Goal: Information Seeking & Learning: Learn about a topic

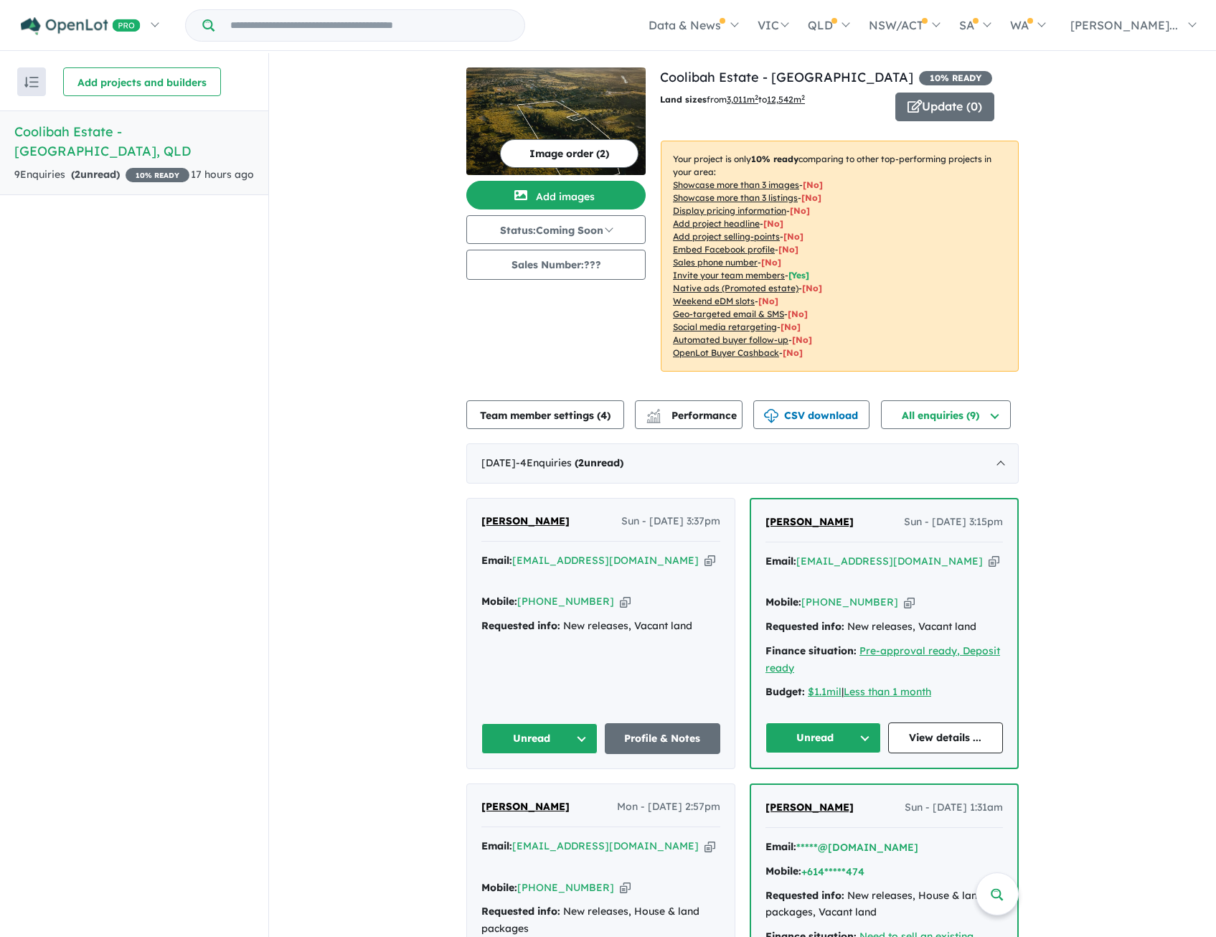
click at [705, 556] on icon "button" at bounding box center [710, 560] width 11 height 15
drag, startPoint x: 568, startPoint y: 522, endPoint x: 459, endPoint y: 532, distance: 109.5
click at [459, 532] on div "View all projects in your account Coolibah Estate - Lowood 10 % READY Land size…" at bounding box center [742, 588] width 947 height 1071
copy span "[PERSON_NAME]"
click at [631, 619] on div "Email: [EMAIL_ADDRESS][DOMAIN_NAME] Copied! Mobile: [PHONE_NUMBER] Copied! Requ…" at bounding box center [601, 598] width 239 height 90
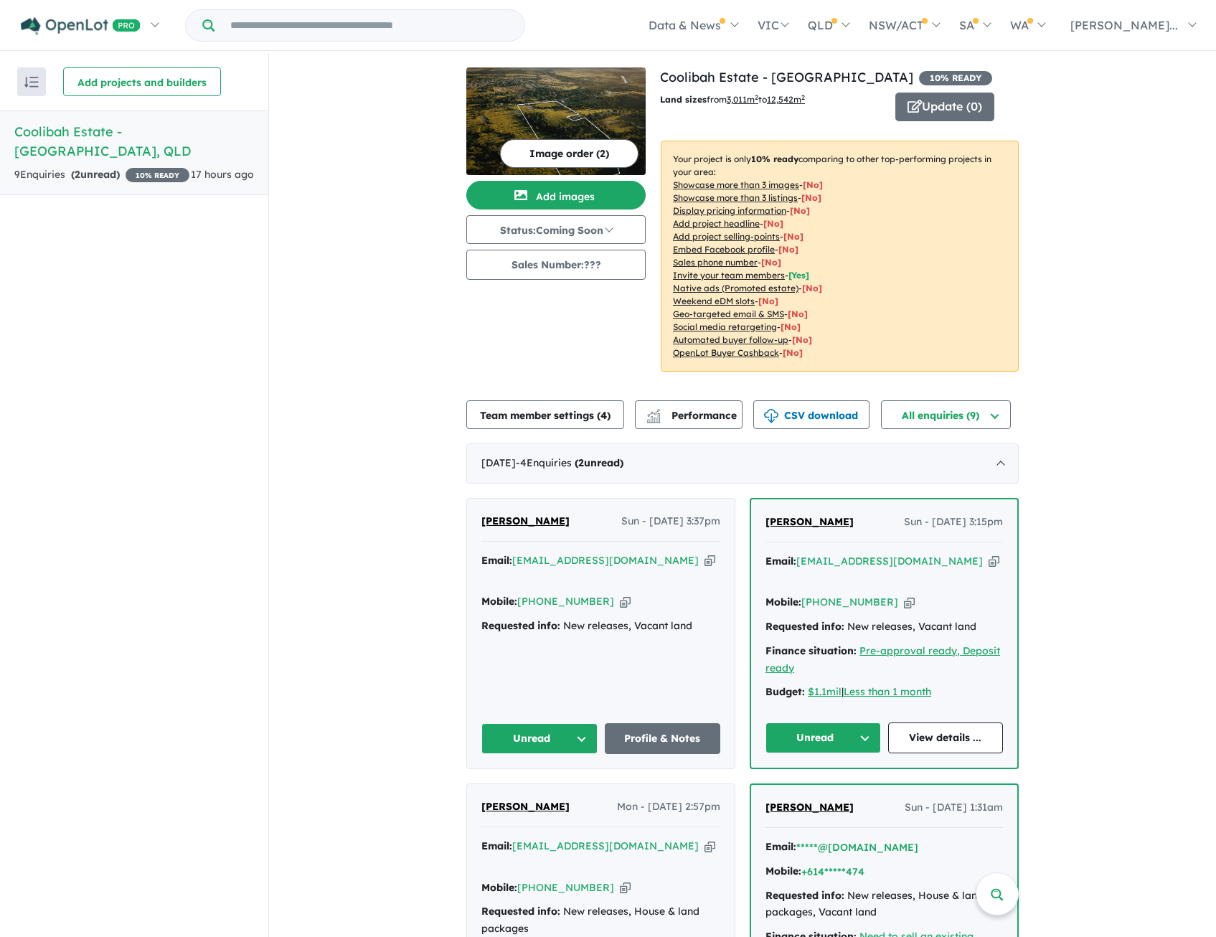
click at [705, 558] on icon "button" at bounding box center [710, 560] width 11 height 15
click at [620, 594] on icon "button" at bounding box center [625, 601] width 11 height 15
click at [696, 628] on div "[PERSON_NAME] Sun - [DATE] 3:37pm Email: [EMAIL_ADDRESS][DOMAIN_NAME] Copied! M…" at bounding box center [601, 634] width 268 height 270
drag, startPoint x: 701, startPoint y: 610, endPoint x: 553, endPoint y: 612, distance: 147.8
click at [553, 618] on div "Requested info: New releases, Vacant land" at bounding box center [601, 626] width 239 height 17
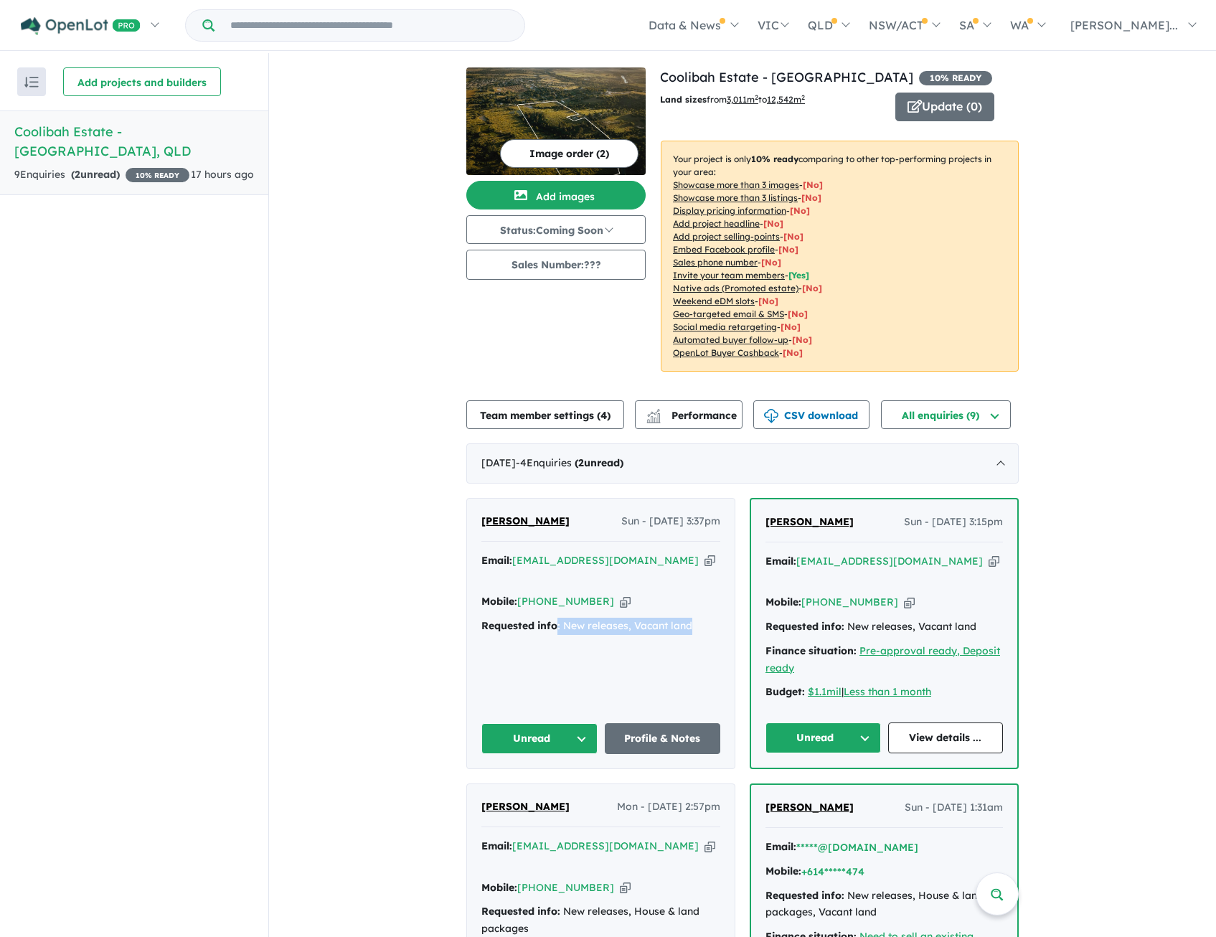
click at [553, 619] on strong "Requested info:" at bounding box center [521, 625] width 79 height 13
click at [591, 618] on div "Requested info: New releases, Vacant land" at bounding box center [601, 626] width 239 height 17
drag, startPoint x: 591, startPoint y: 607, endPoint x: 580, endPoint y: 621, distance: 18.4
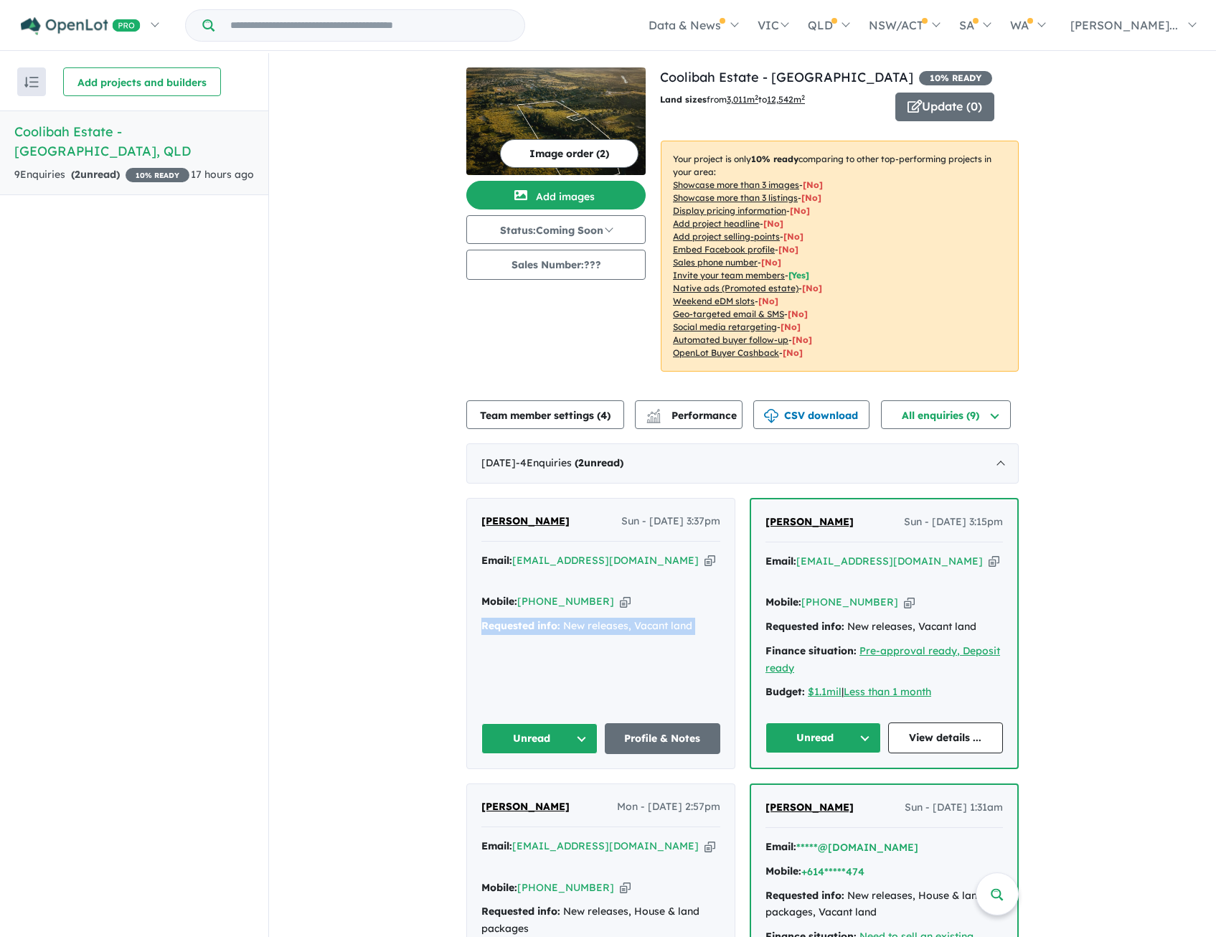
click at [580, 621] on div "Email: [EMAIL_ADDRESS][DOMAIN_NAME] Copied! Mobile: [PHONE_NUMBER] Copied! Requ…" at bounding box center [601, 598] width 239 height 90
drag, startPoint x: 846, startPoint y: 525, endPoint x: 757, endPoint y: 527, distance: 89.0
click at [757, 527] on div "Teagan [PERSON_NAME] Sun - [DATE] 3:15pm Email: [EMAIL_ADDRESS][DOMAIN_NAME] Co…" at bounding box center [884, 633] width 266 height 268
copy span "[PERSON_NAME]"
drag, startPoint x: 955, startPoint y: 569, endPoint x: 948, endPoint y: 568, distance: 7.3
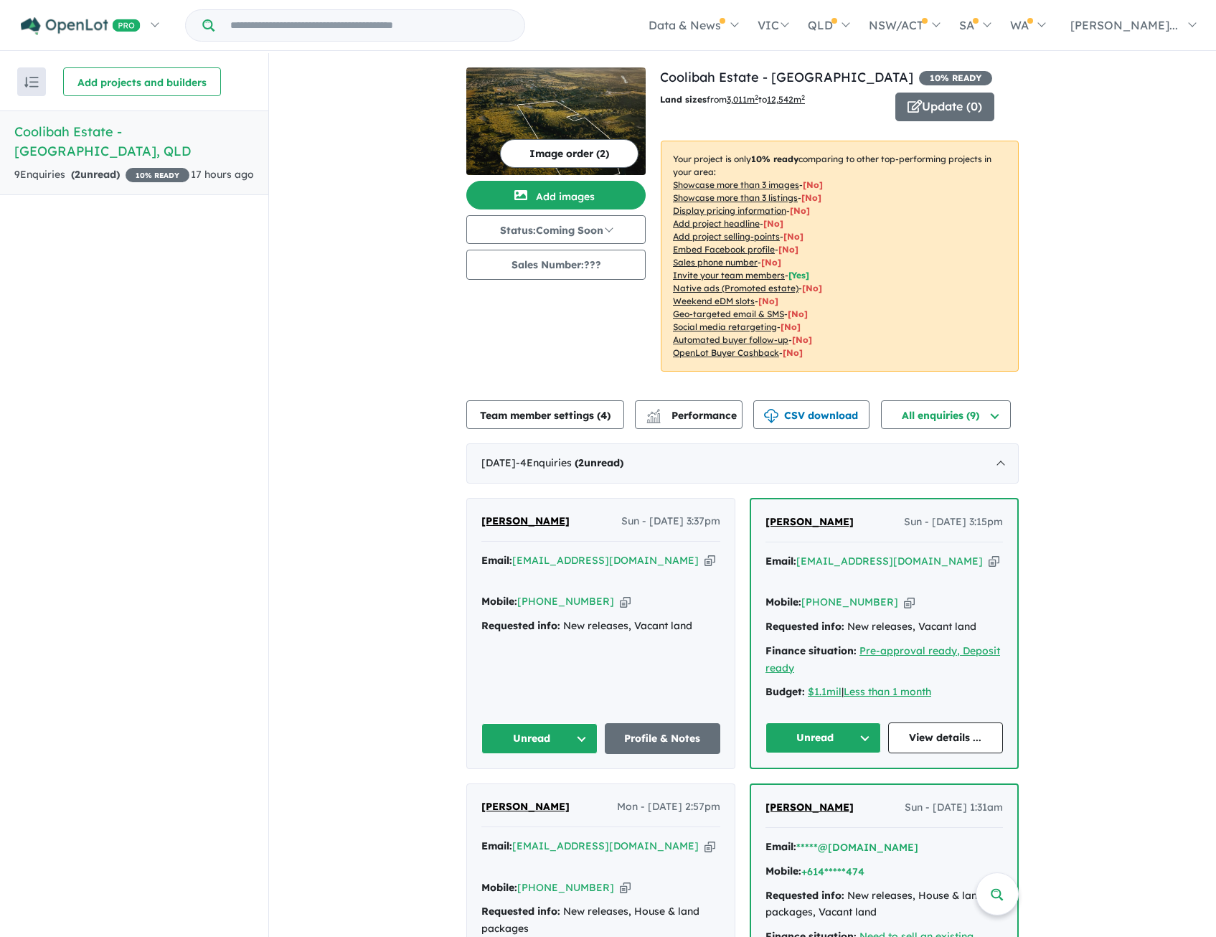
click at [955, 569] on div "Email: [EMAIL_ADDRESS][DOMAIN_NAME] Copied!" at bounding box center [885, 570] width 238 height 34
click at [989, 561] on icon "button" at bounding box center [994, 561] width 11 height 15
click at [904, 595] on icon "button" at bounding box center [909, 602] width 11 height 15
click at [856, 643] on div "Finance situation: Pre-approval ready, Deposit ready" at bounding box center [885, 660] width 238 height 34
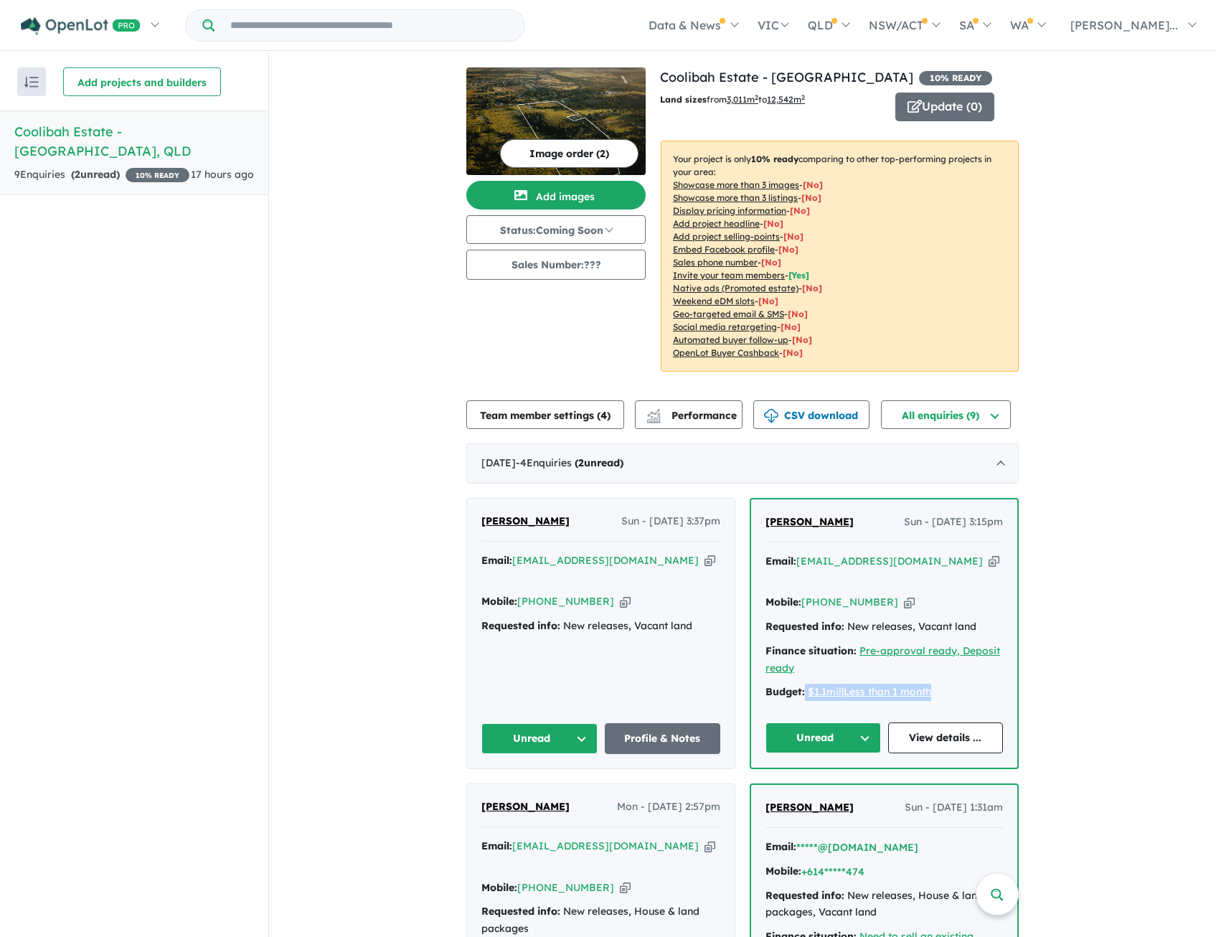
drag, startPoint x: 959, startPoint y: 672, endPoint x: 801, endPoint y: 672, distance: 157.9
click at [801, 684] on div "Budget: $1.1mil | Less than 1 month" at bounding box center [885, 692] width 238 height 17
copy div "$1.1mil | Less than 1 month"
drag, startPoint x: 999, startPoint y: 685, endPoint x: 964, endPoint y: 676, distance: 36.2
click at [998, 685] on div "Email: [EMAIL_ADDRESS][DOMAIN_NAME] Copied! Mobile: [PHONE_NUMBER] Copied! Requ…" at bounding box center [885, 631] width 238 height 156
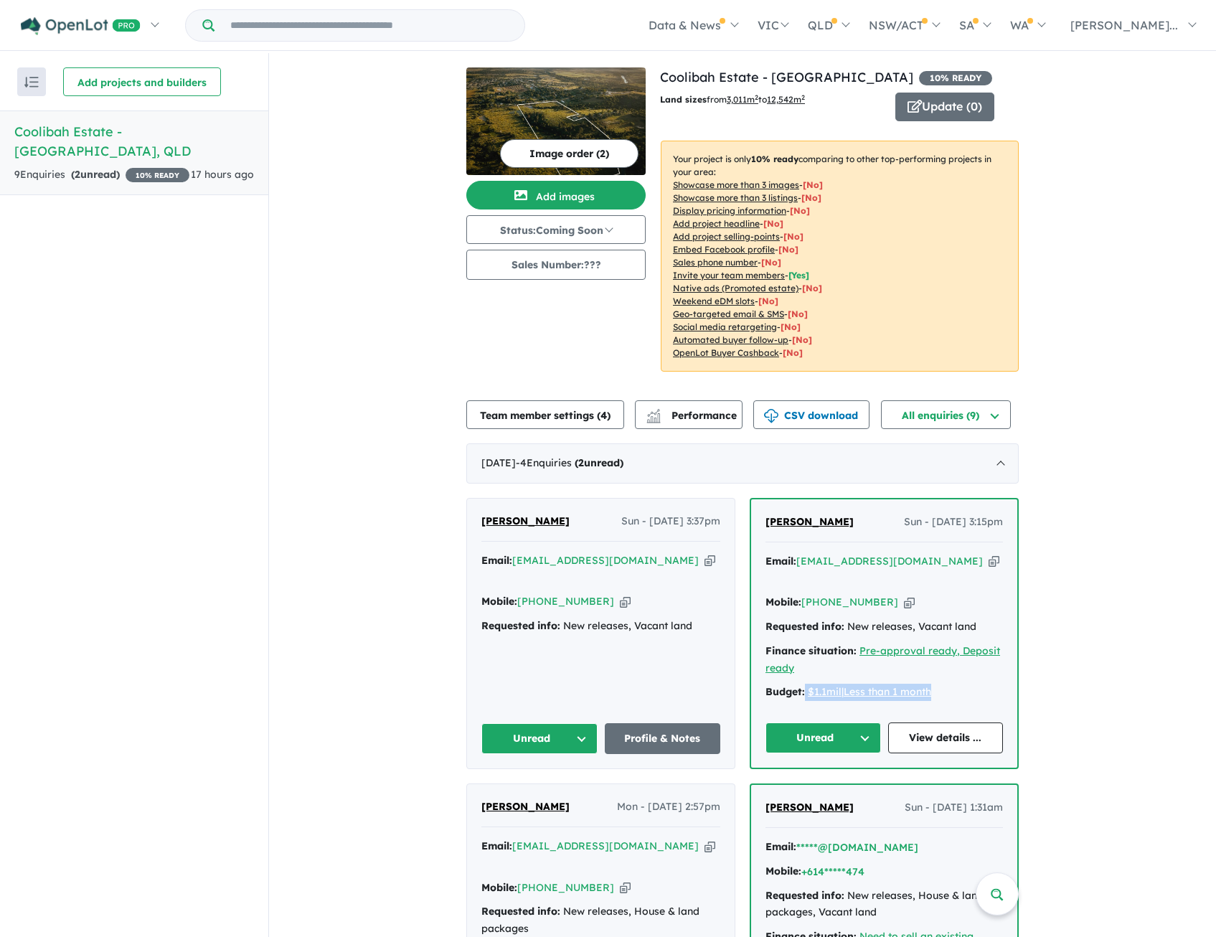
click at [964, 684] on div "Budget: $1.1mil | Less than 1 month" at bounding box center [885, 692] width 238 height 17
drag, startPoint x: 969, startPoint y: 673, endPoint x: 743, endPoint y: 672, distance: 226.8
click at [743, 672] on div "[PERSON_NAME] Sun - [DATE] 3:37pm Email: [EMAIL_ADDRESS][DOMAIN_NAME] Copied! M…" at bounding box center [742, 777] width 553 height 558
copy div "Budget: $1.1mil | Less than 1 month"
click at [974, 665] on div "Email: [EMAIL_ADDRESS][DOMAIN_NAME] Copied! Mobile: [PHONE_NUMBER] Copied! Requ…" at bounding box center [885, 631] width 238 height 156
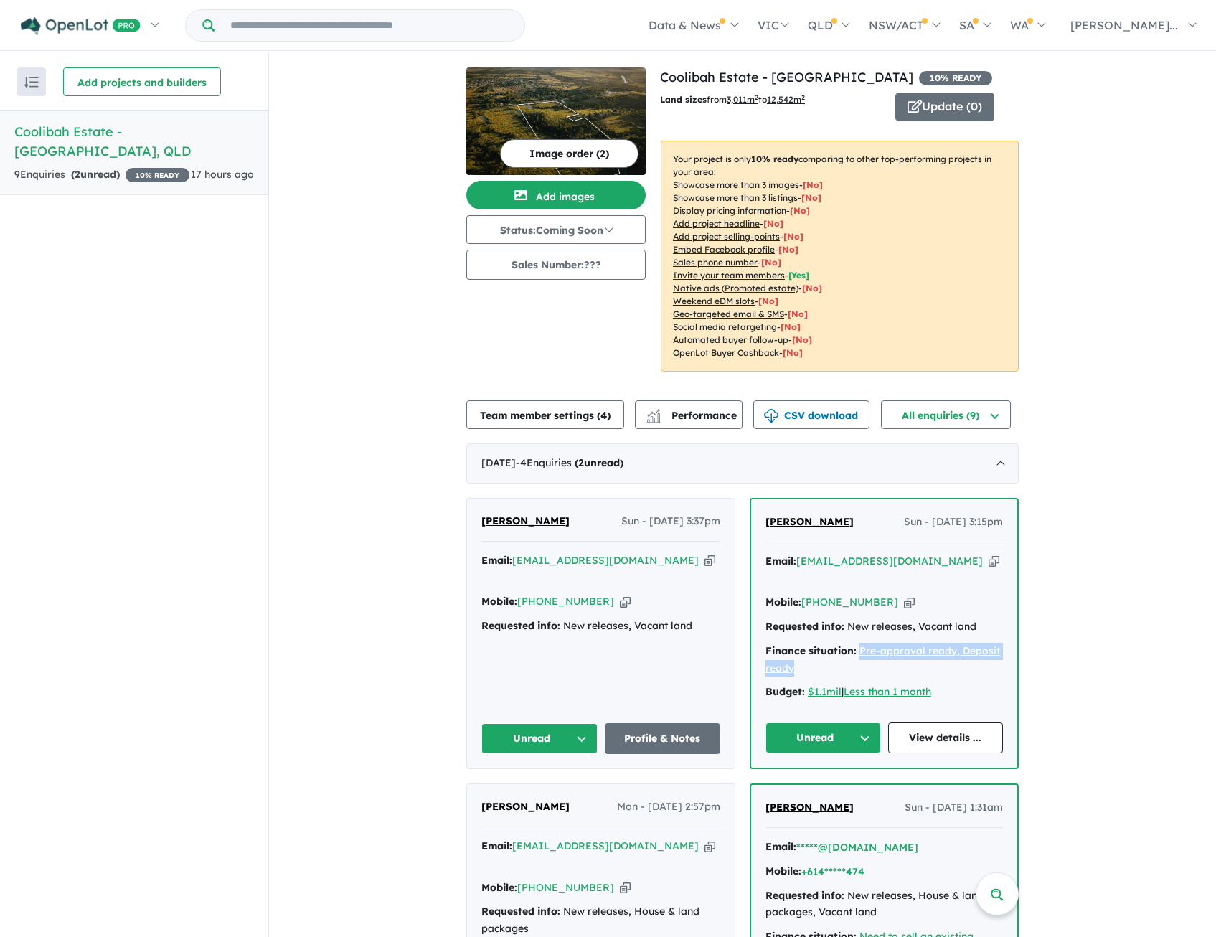
drag, startPoint x: 831, startPoint y: 649, endPoint x: 858, endPoint y: 638, distance: 29.3
click at [858, 643] on div "Finance situation: Pre-approval ready, Deposit ready" at bounding box center [885, 660] width 238 height 34
drag, startPoint x: 858, startPoint y: 638, endPoint x: 821, endPoint y: 652, distance: 39.7
click at [821, 652] on div "Finance situation: Pre-approval ready, Deposit ready" at bounding box center [885, 660] width 238 height 34
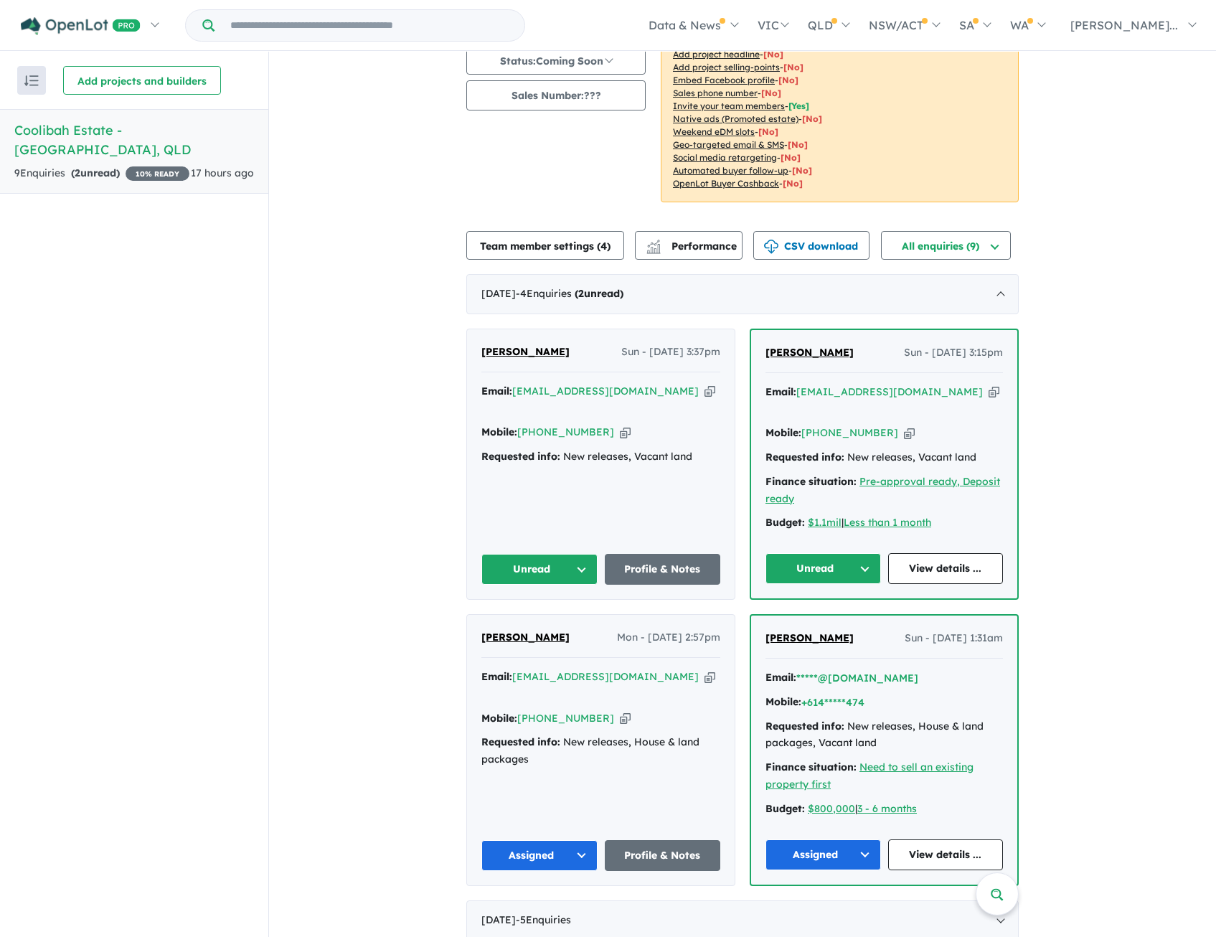
scroll to position [2, 0]
click at [1012, 246] on div "All enquiries ( 9 ) All enquiries ( 9 ) Unread ( 2 ) Assigned ( 7 ) Re-engage (…" at bounding box center [947, 244] width 133 height 29
click at [1007, 248] on button "All enquiries ( 9 )" at bounding box center [946, 244] width 130 height 29
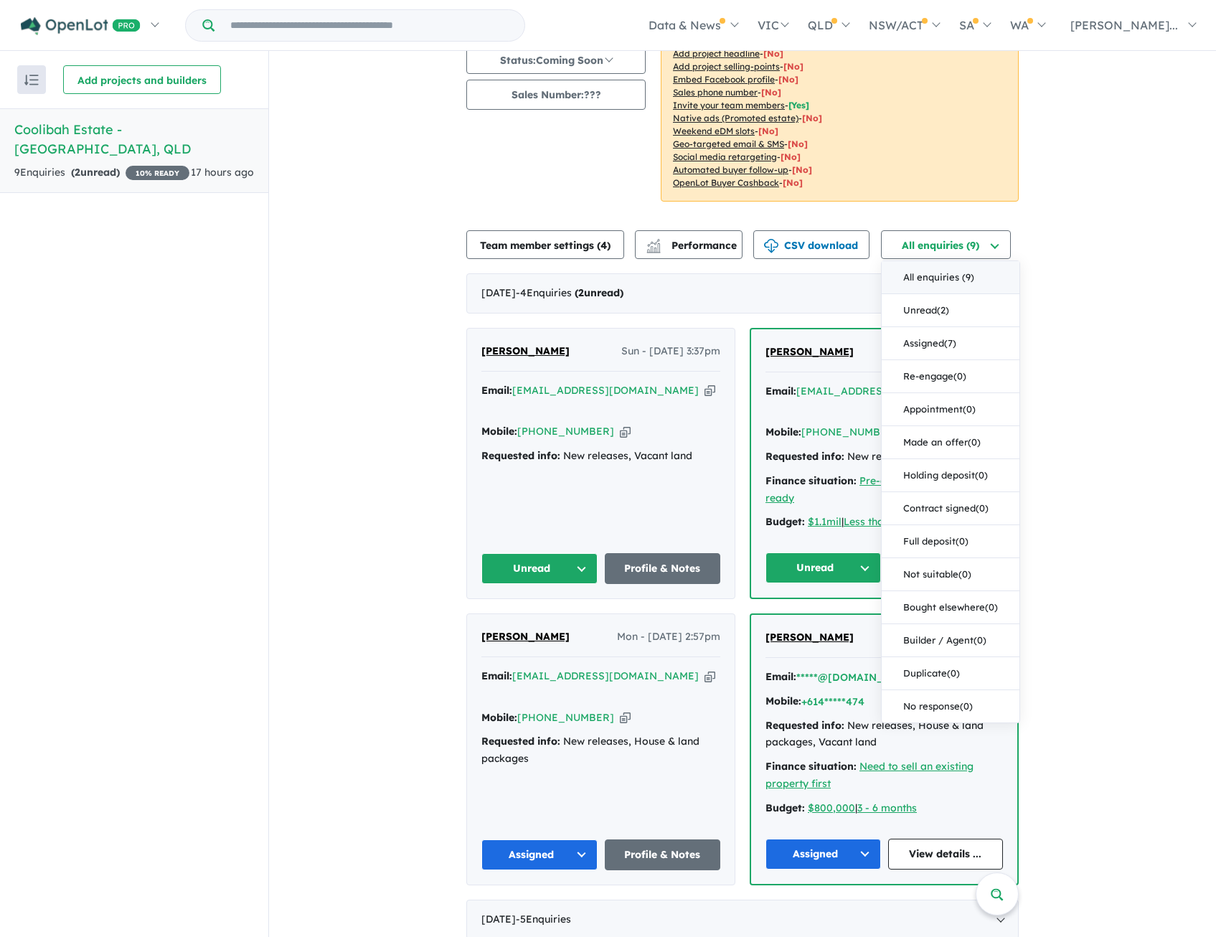
click at [988, 284] on button "All enquiries ( 9 )" at bounding box center [951, 277] width 138 height 33
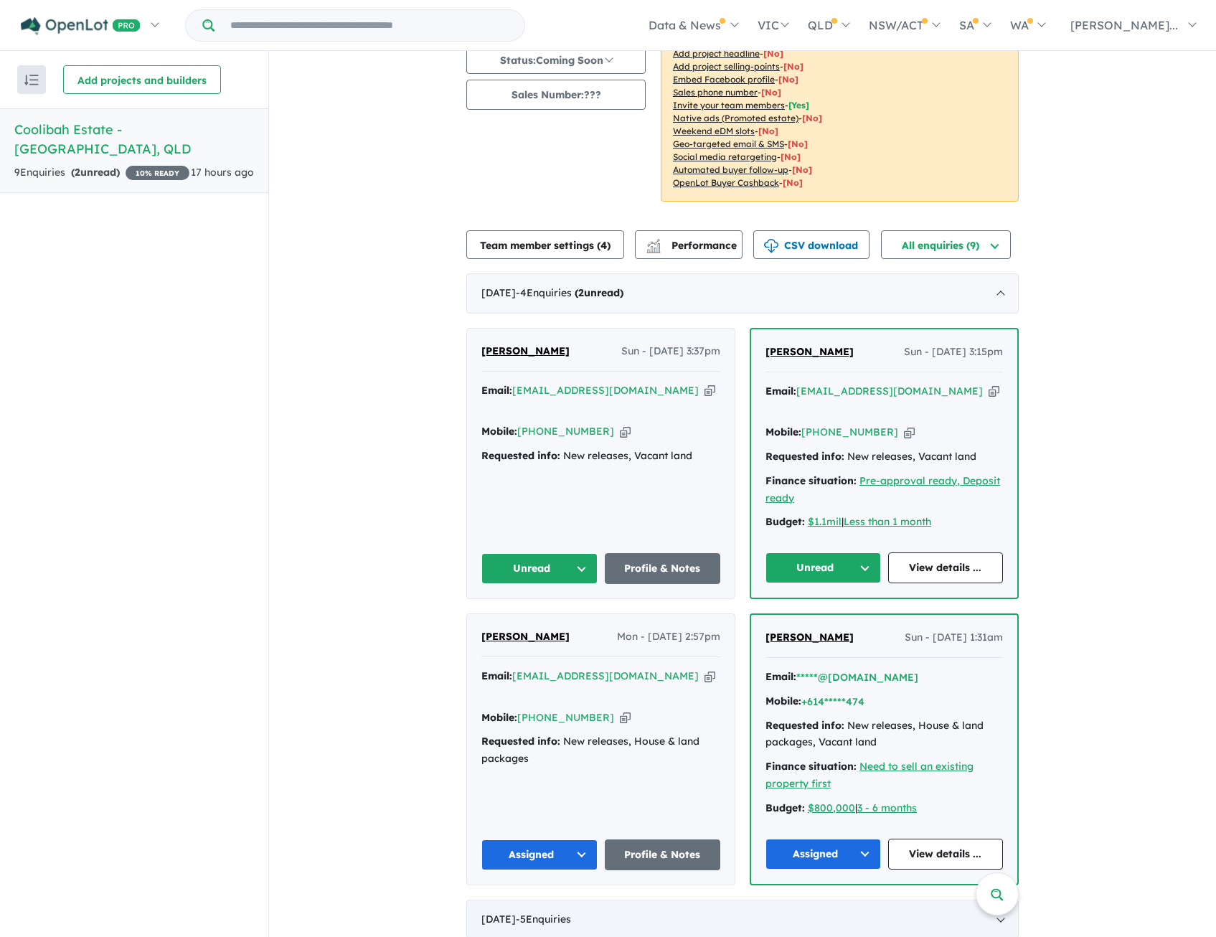
click at [629, 907] on div "[DATE] - 5 Enquir ies ( 0 unread)" at bounding box center [742, 920] width 553 height 40
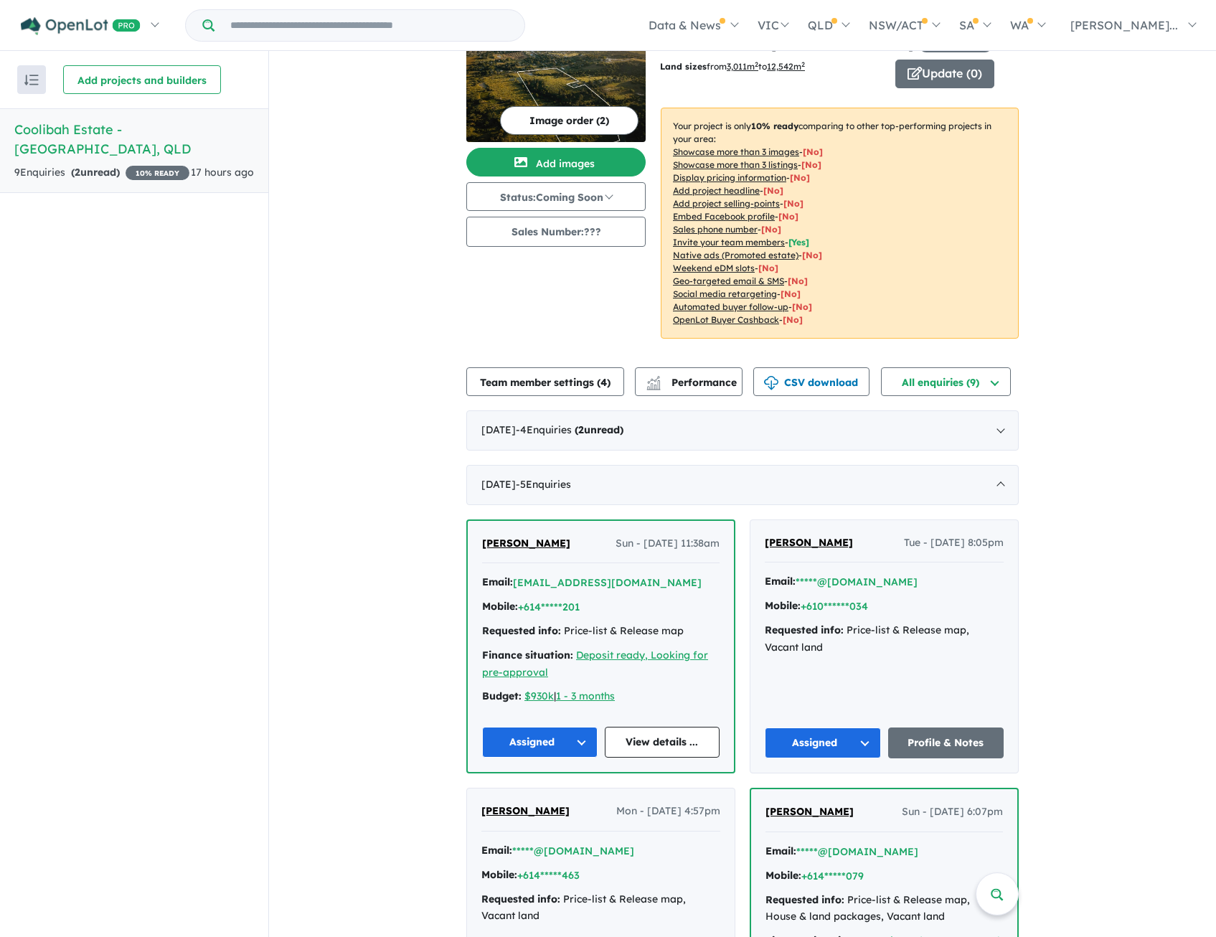
scroll to position [0, 0]
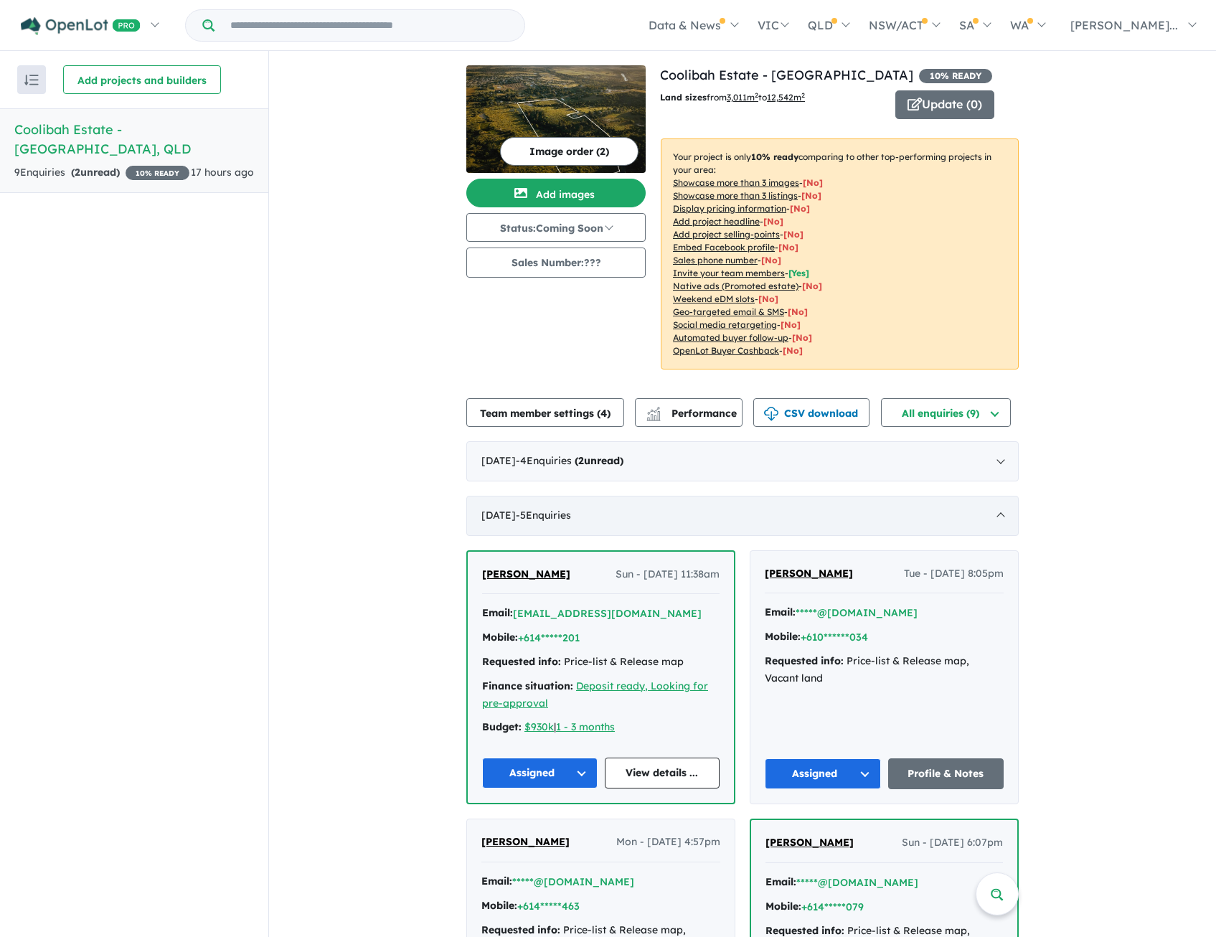
click at [848, 502] on div "[DATE] - 5 Enquir ies ( 0 unread)" at bounding box center [742, 516] width 553 height 40
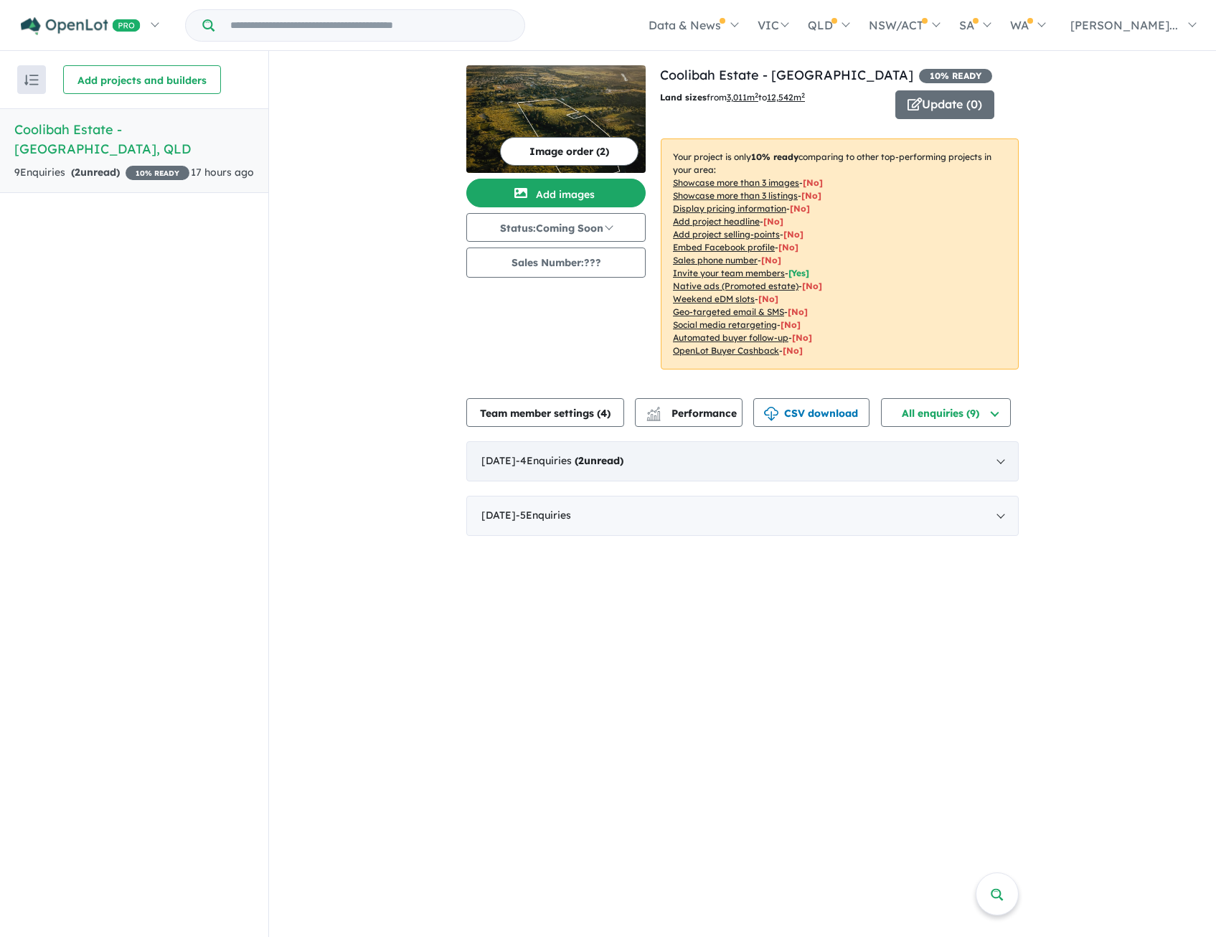
click at [849, 468] on div "[DATE] - 4 Enquir ies ( 2 unread)" at bounding box center [742, 461] width 553 height 40
